Goal: Find specific page/section: Find specific page/section

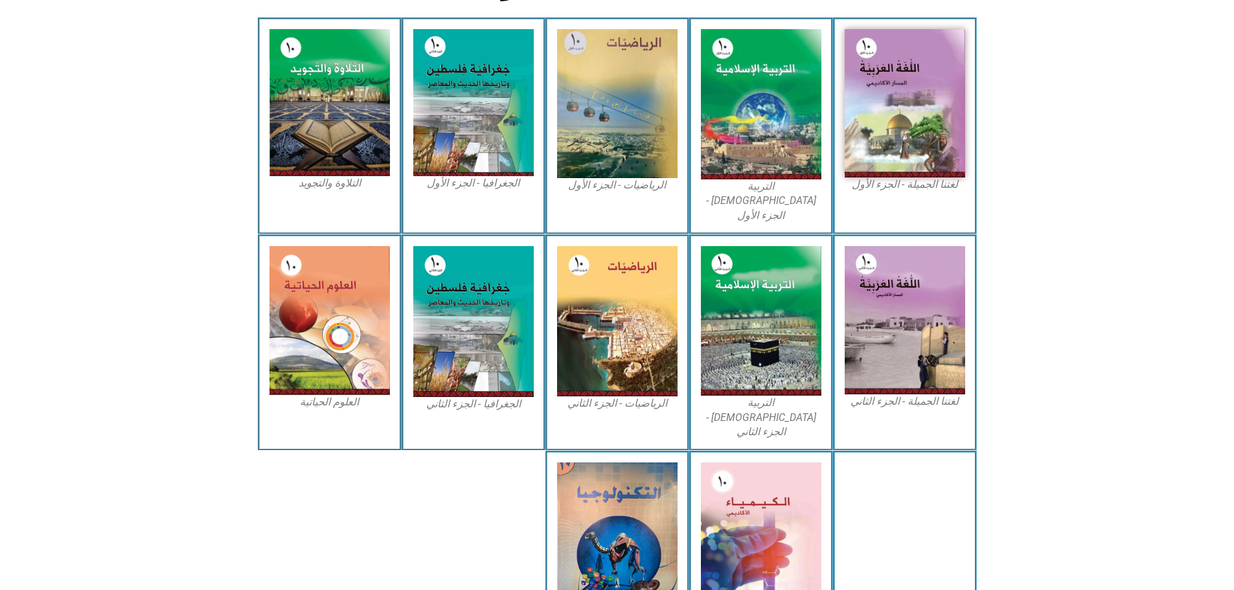
scroll to position [365, 0]
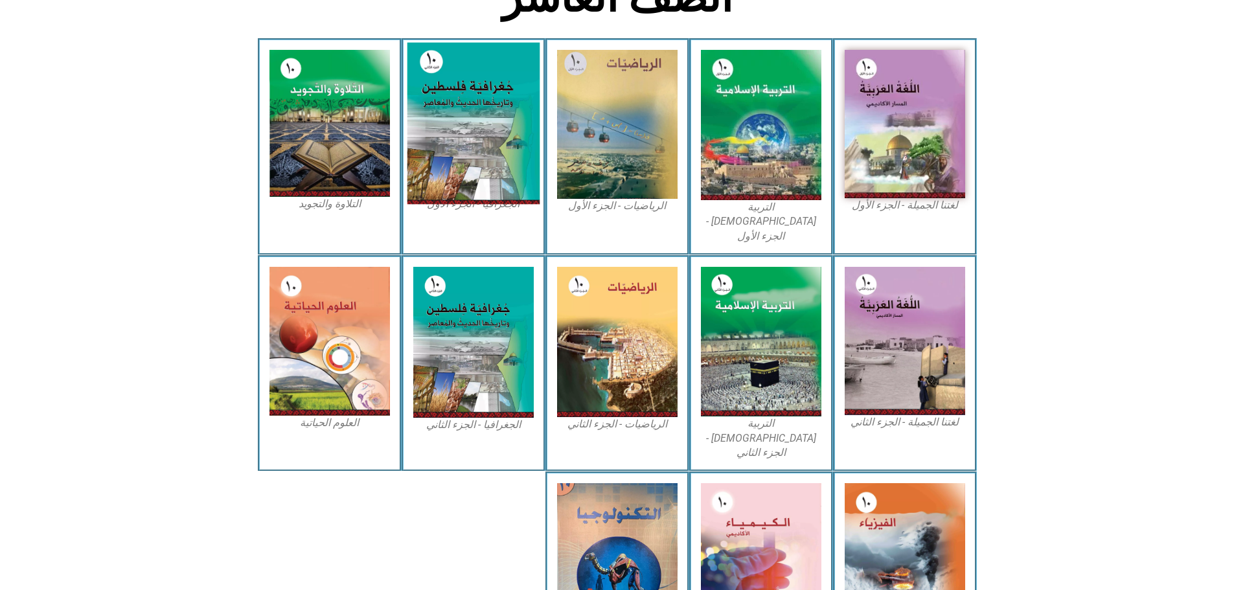
click at [487, 120] on img at bounding box center [473, 124] width 133 height 162
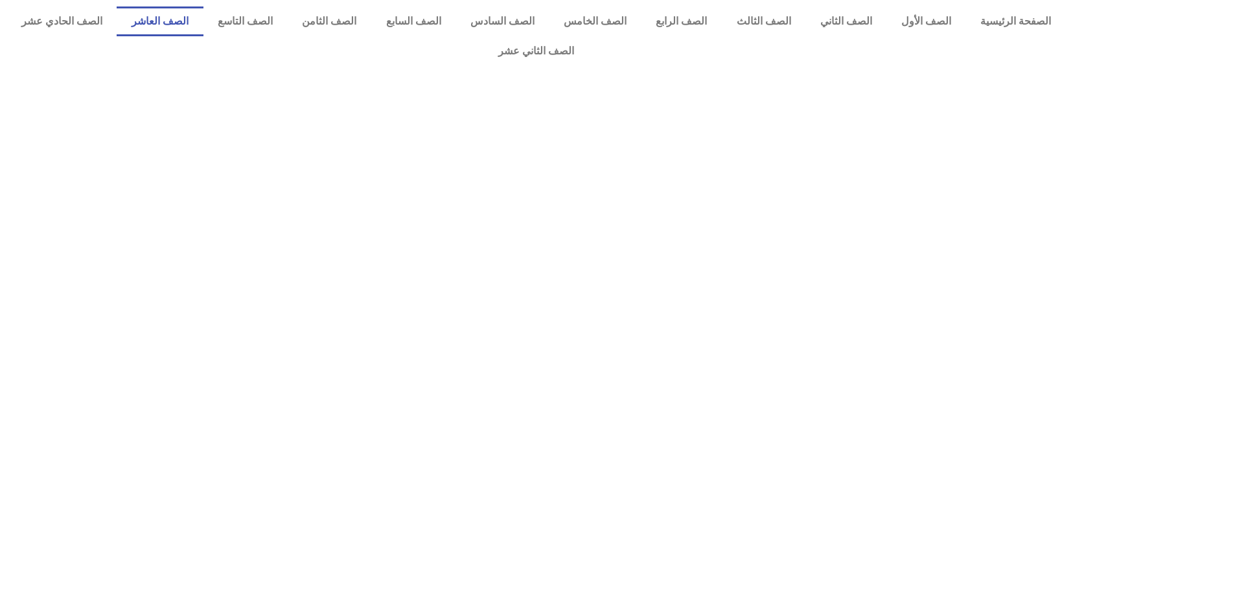
click at [203, 27] on link "الصف العاشر" at bounding box center [160, 21] width 86 height 30
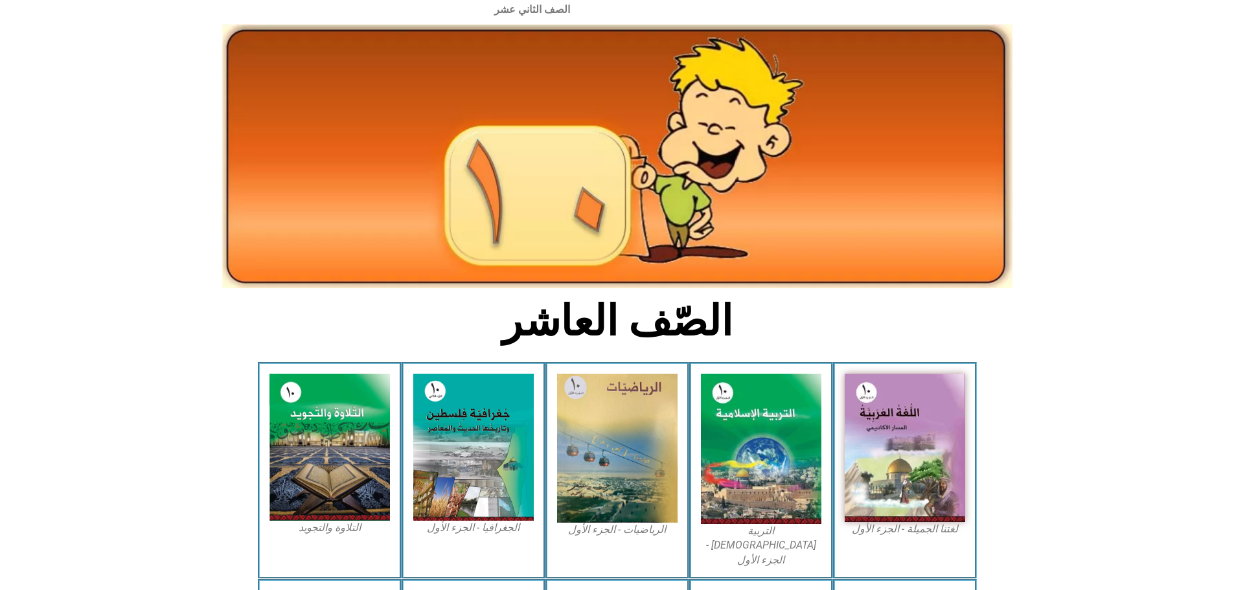
scroll to position [65, 0]
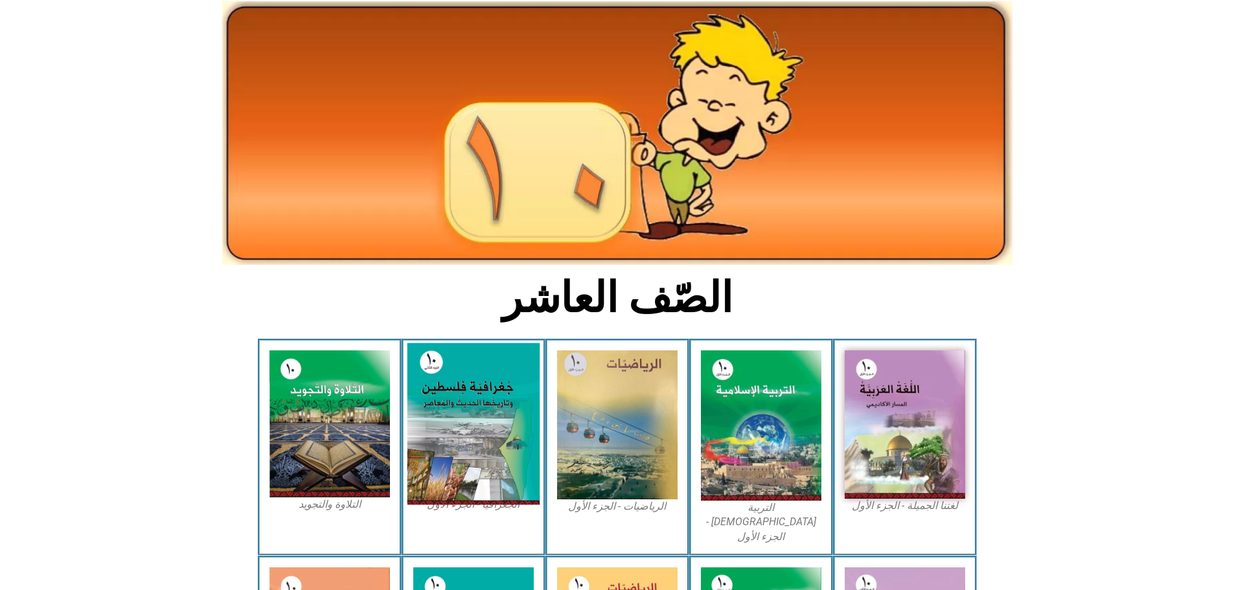
click at [468, 343] on img at bounding box center [473, 424] width 133 height 162
